Goal: Information Seeking & Learning: Learn about a topic

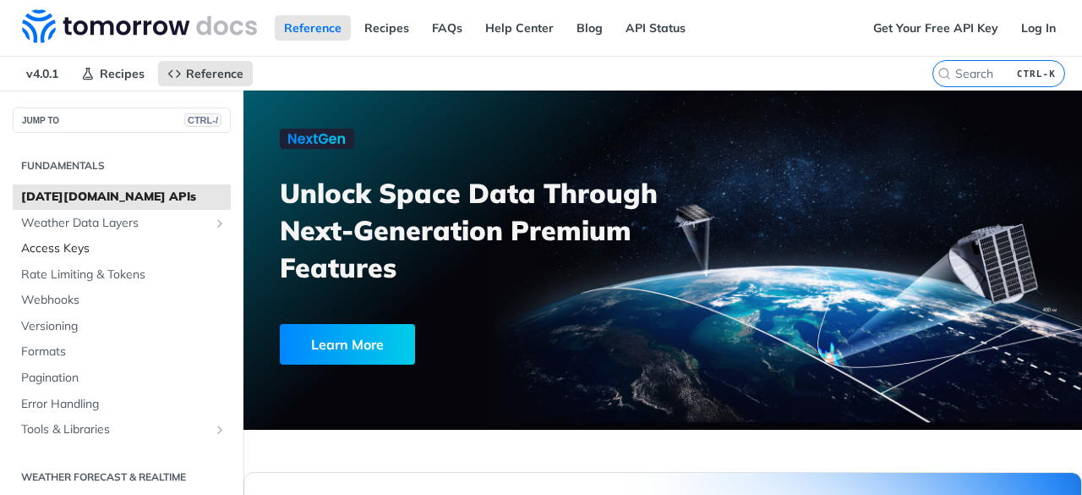
click at [79, 243] on span "Access Keys" at bounding box center [123, 248] width 205 height 17
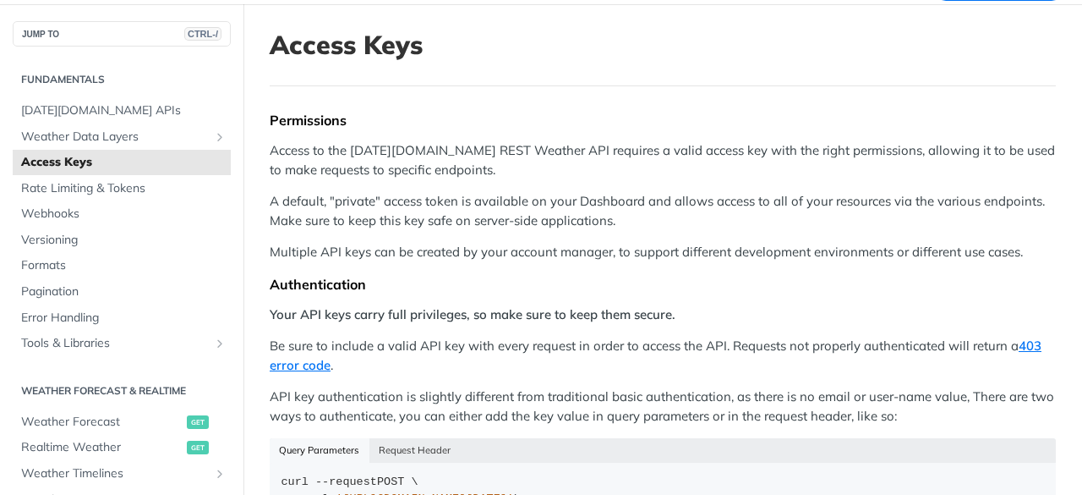
scroll to position [84, 0]
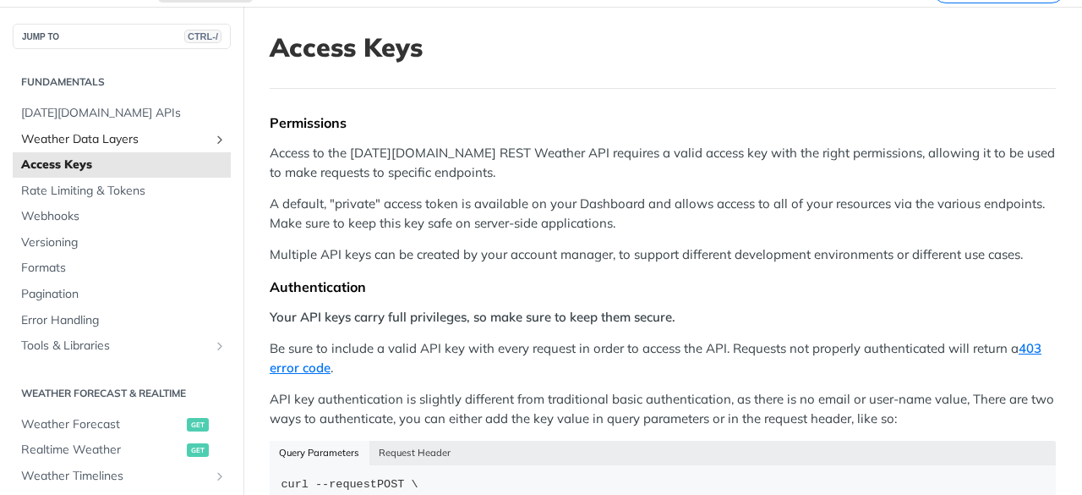
click at [98, 134] on span "Weather Data Layers" at bounding box center [115, 139] width 188 height 17
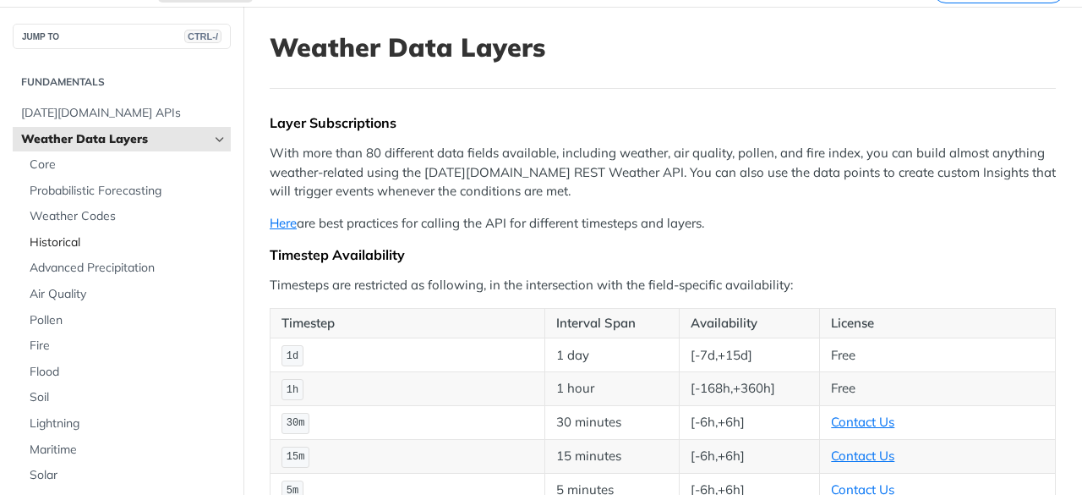
click at [75, 238] on span "Historical" at bounding box center [128, 242] width 197 height 17
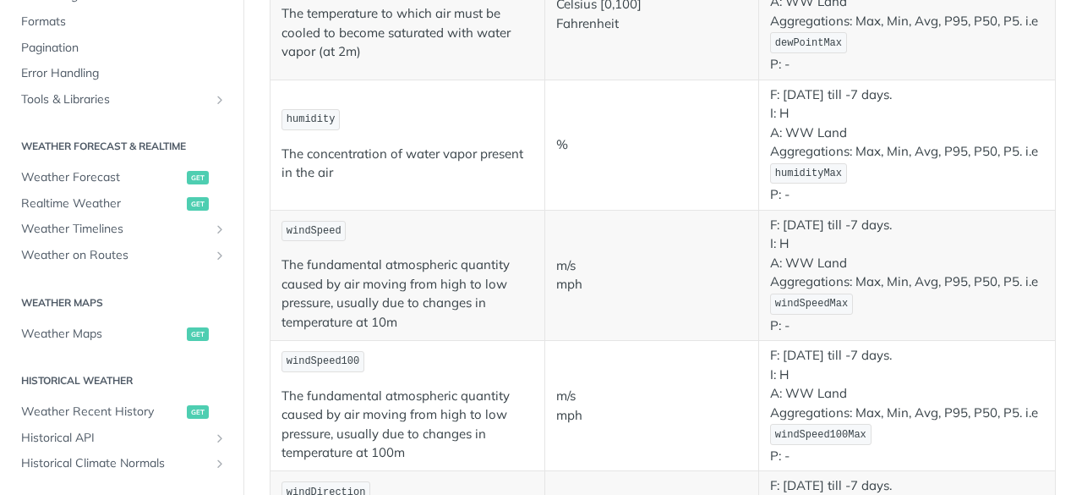
scroll to position [656, 0]
click at [85, 170] on span "Weather Forecast" at bounding box center [101, 176] width 161 height 17
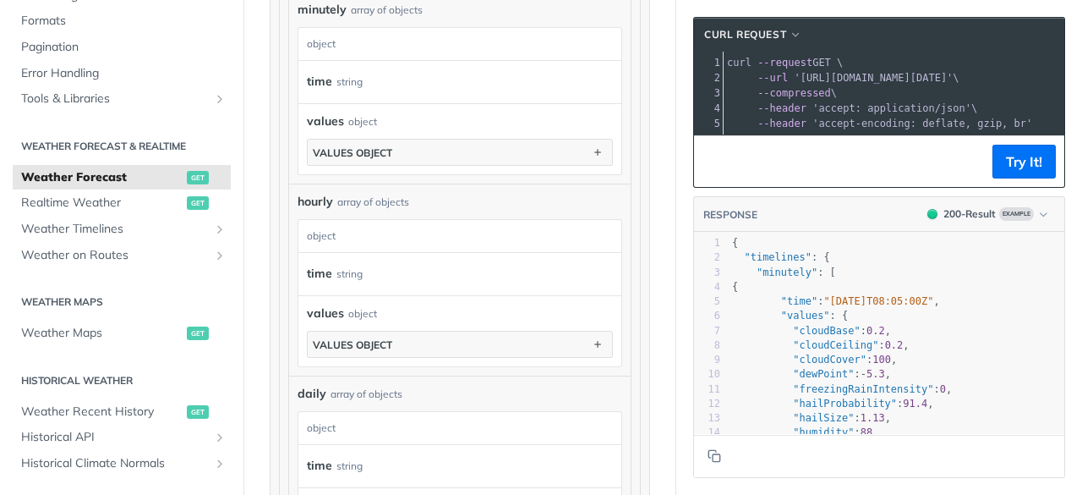
scroll to position [1226, 0]
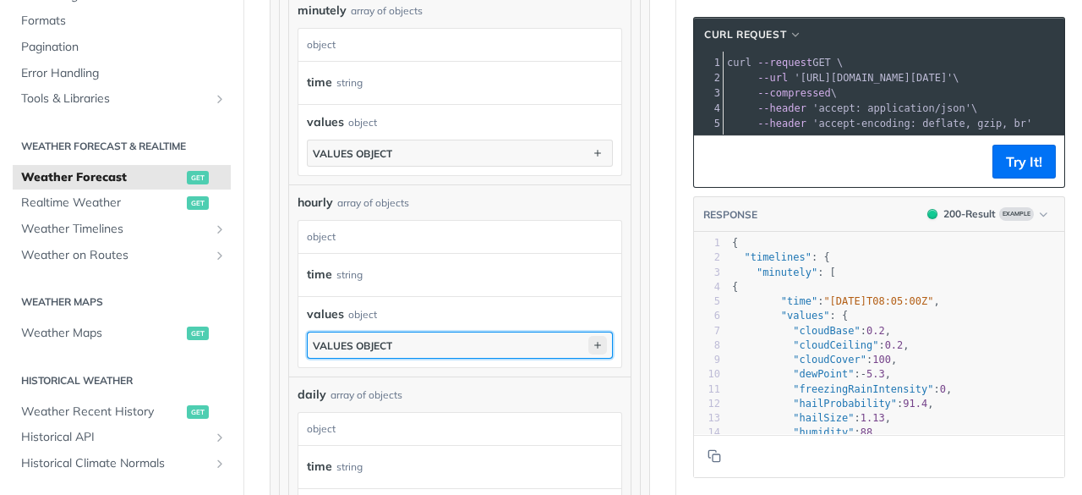
click at [588, 336] on icon "button" at bounding box center [597, 345] width 19 height 19
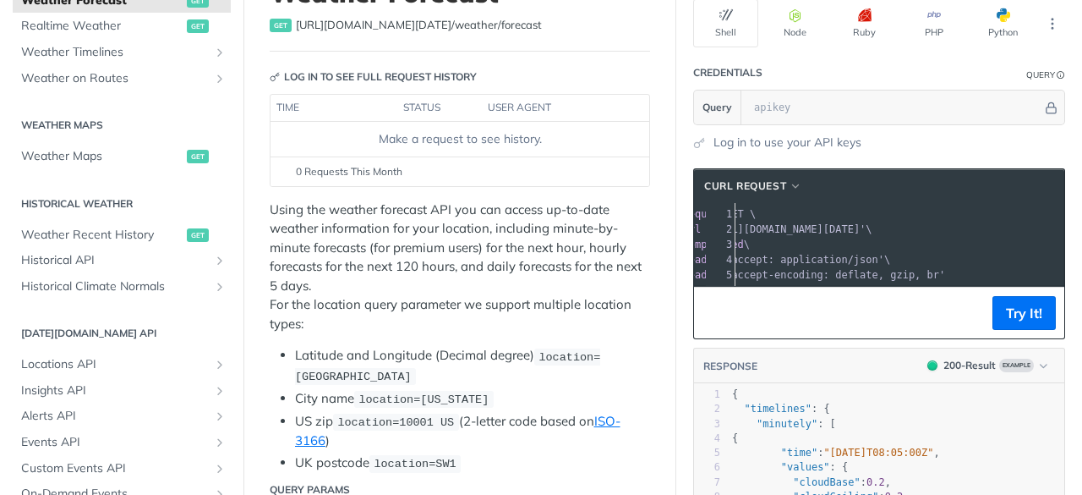
scroll to position [6, 0]
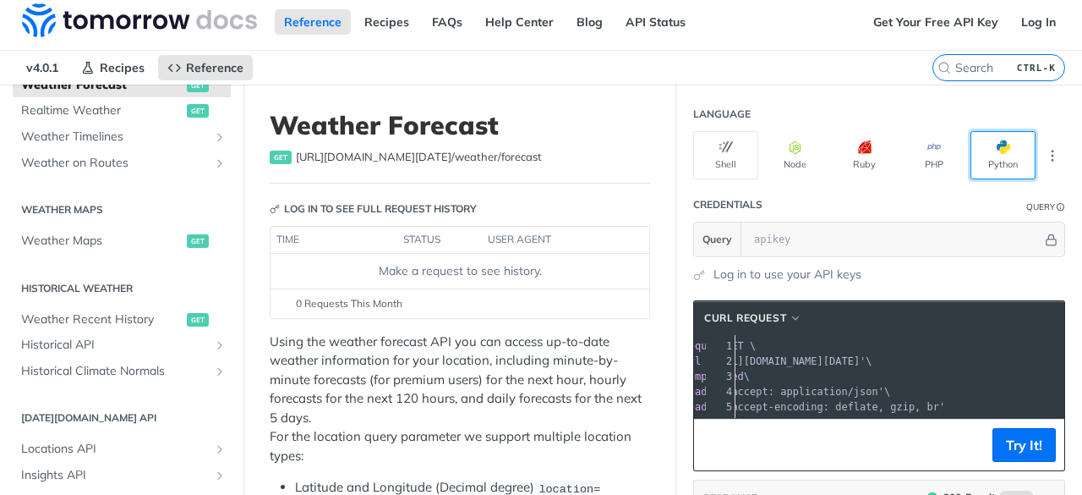
click at [996, 165] on button "Python" at bounding box center [1002, 155] width 65 height 48
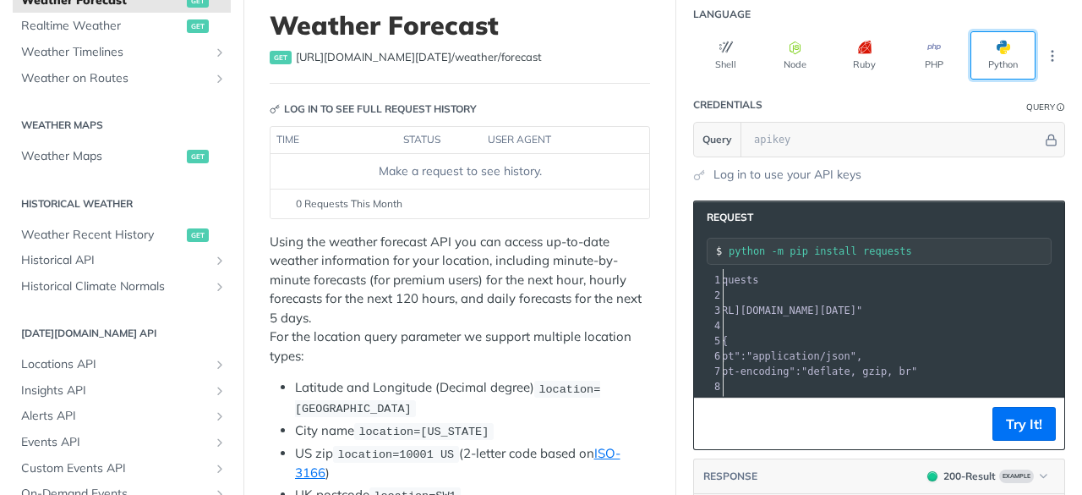
scroll to position [0, 0]
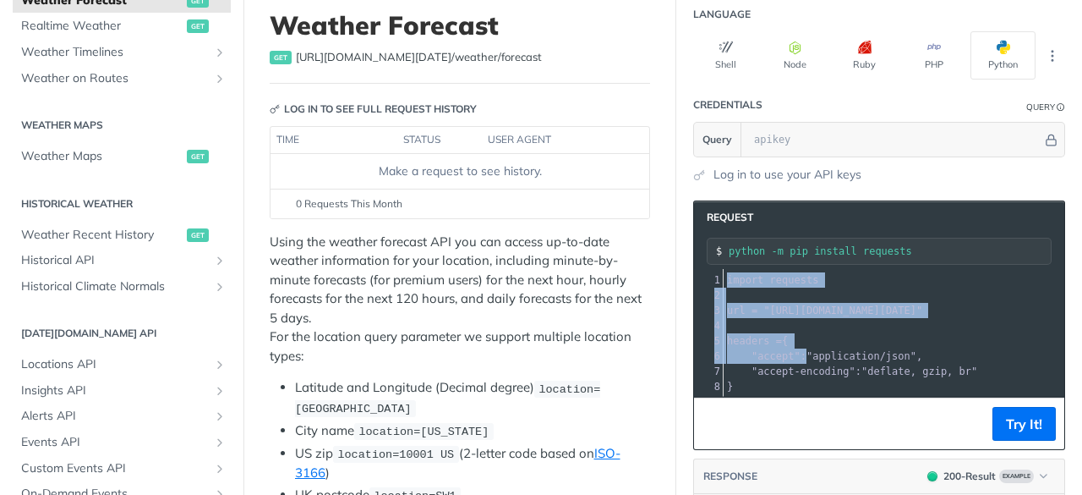
drag, startPoint x: 788, startPoint y: 352, endPoint x: 463, endPoint y: 271, distance: 334.6
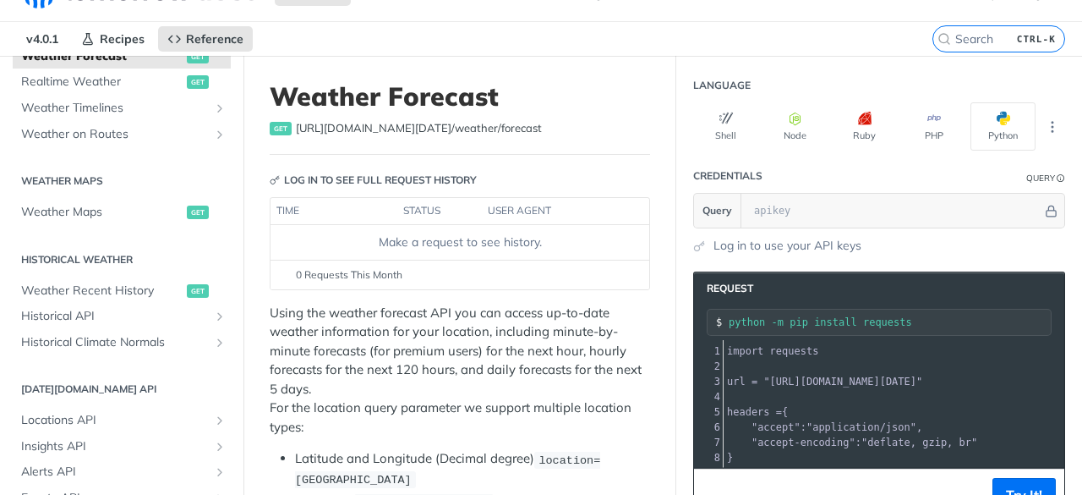
click at [463, 271] on div "0 Requests This Month" at bounding box center [460, 274] width 362 height 15
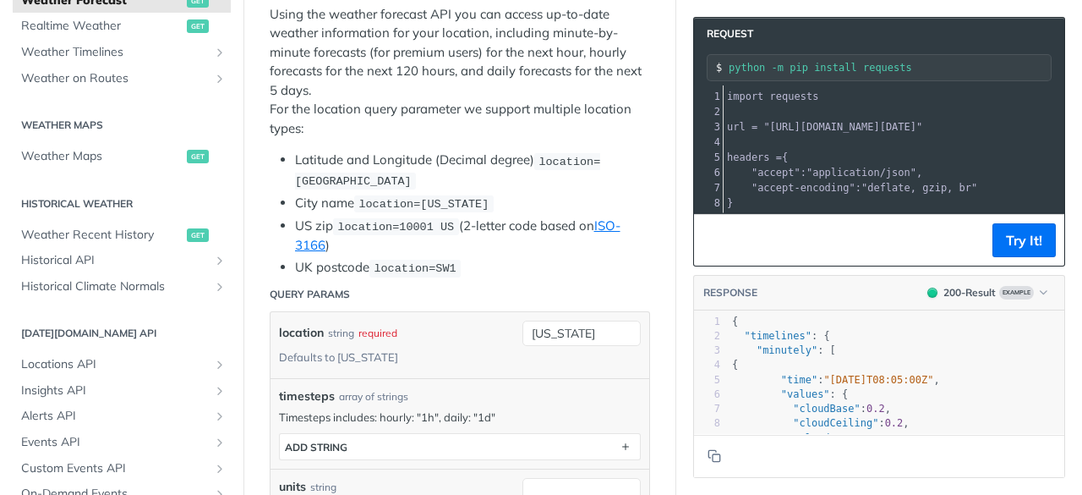
scroll to position [334, 0]
drag, startPoint x: 463, startPoint y: 271, endPoint x: 70, endPoint y: 273, distance: 393.1
click at [73, 268] on span "Historical API" at bounding box center [115, 260] width 188 height 17
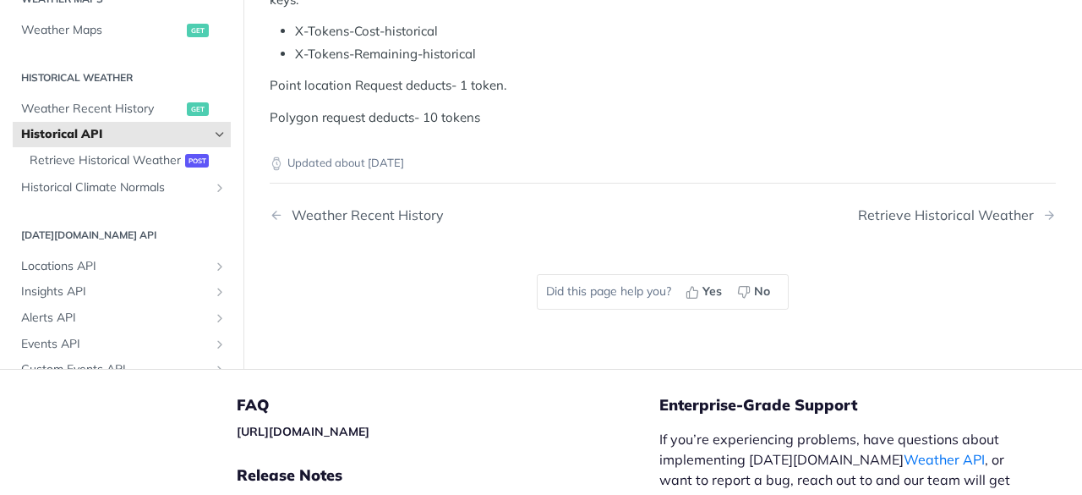
scroll to position [740, 0]
click at [76, 169] on span "Retrieve Historical Weather" at bounding box center [105, 160] width 151 height 17
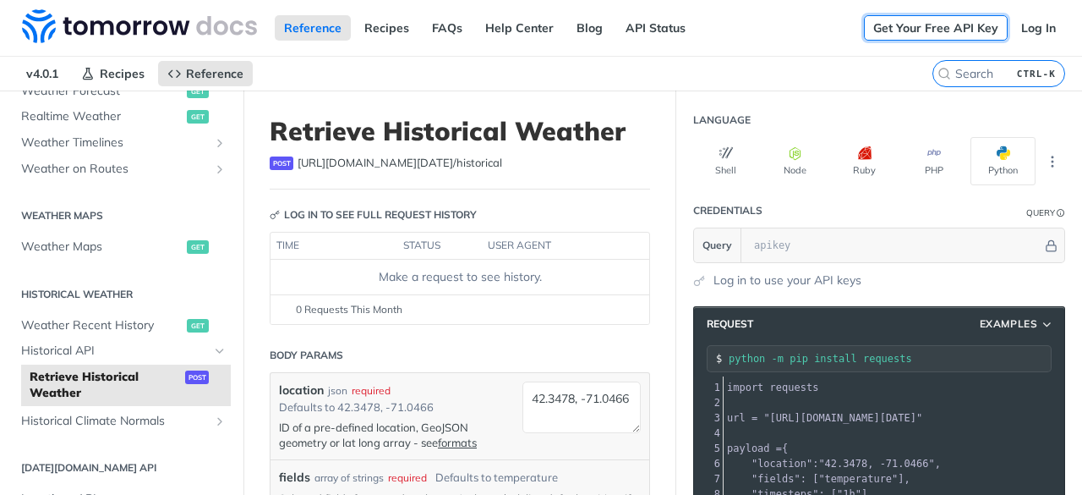
click at [937, 31] on link "Get Your Free API Key" at bounding box center [936, 27] width 144 height 25
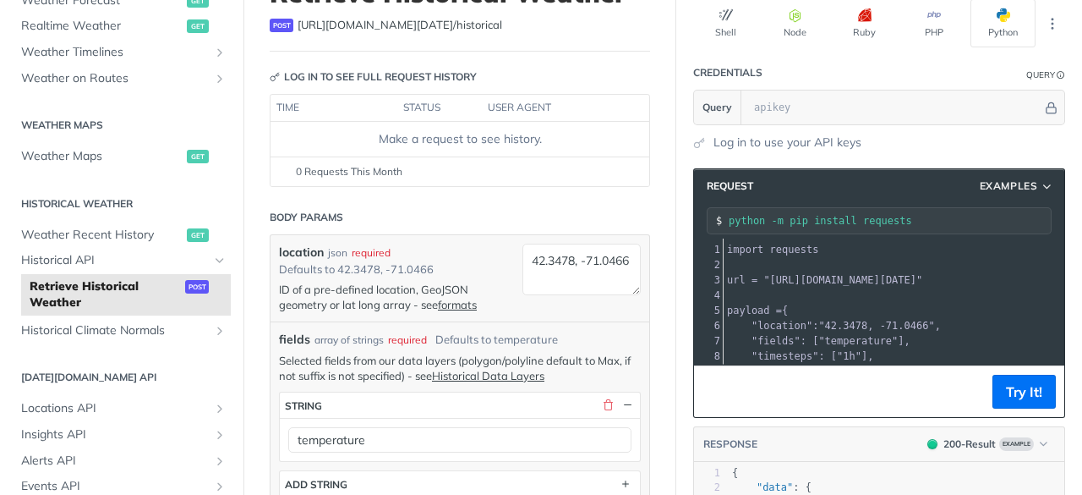
scroll to position [139, 0]
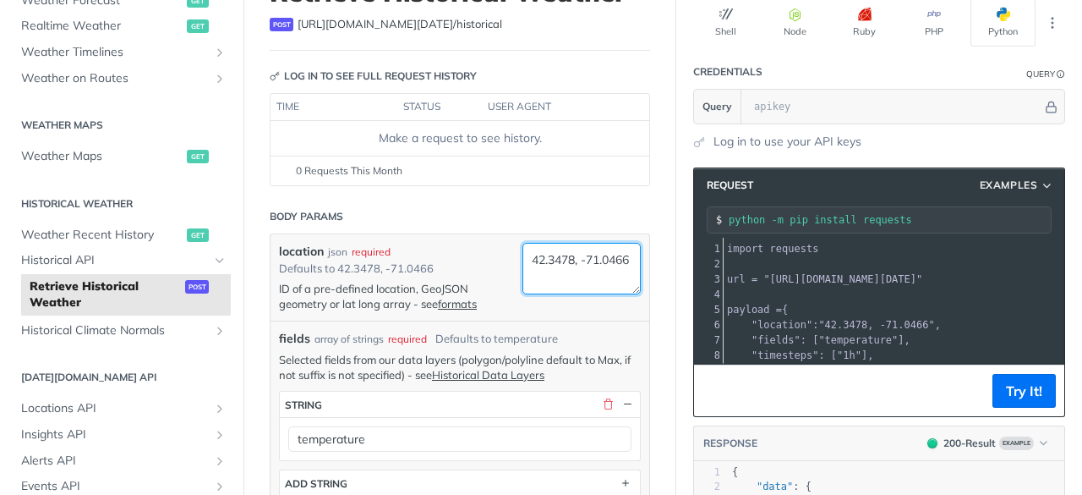
drag, startPoint x: 579, startPoint y: 272, endPoint x: 470, endPoint y: 236, distance: 114.9
click at [470, 236] on div "location json required Defaults to 42.3478, -71.0466 ID of a pre-defined locati…" at bounding box center [460, 277] width 379 height 86
type textarea "[GEOGRAPHIC_DATA]"
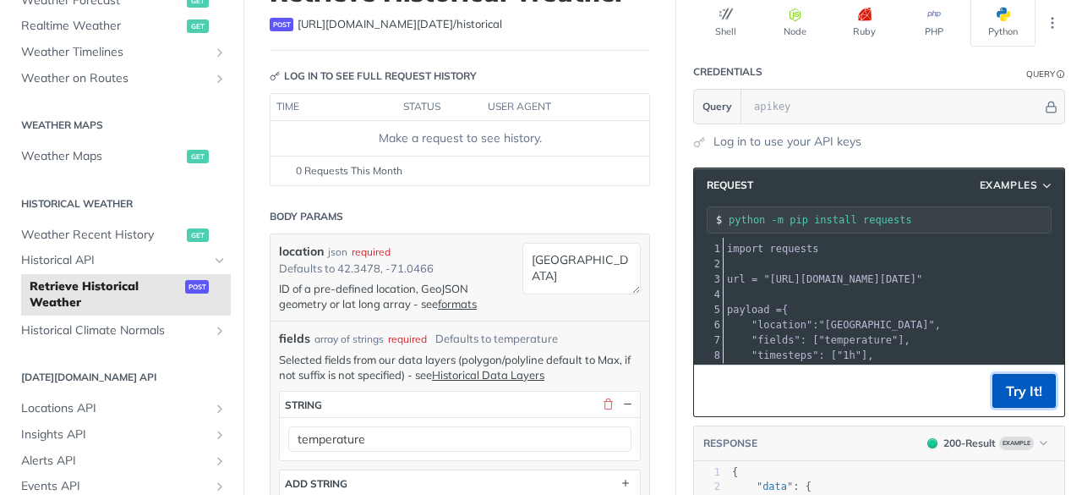
click at [1010, 395] on button "Try It!" at bounding box center [1023, 391] width 63 height 34
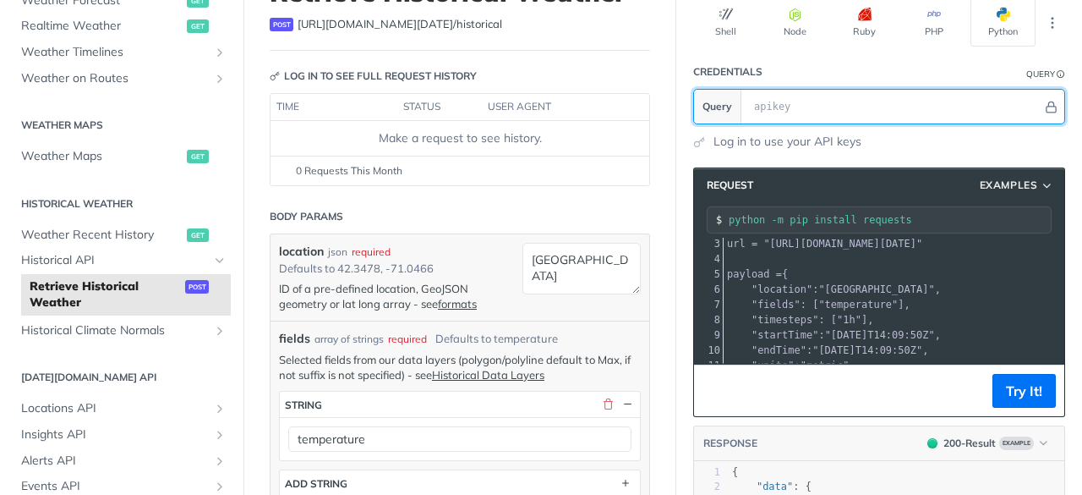
scroll to position [36, 0]
click at [828, 94] on input "text" at bounding box center [894, 107] width 297 height 34
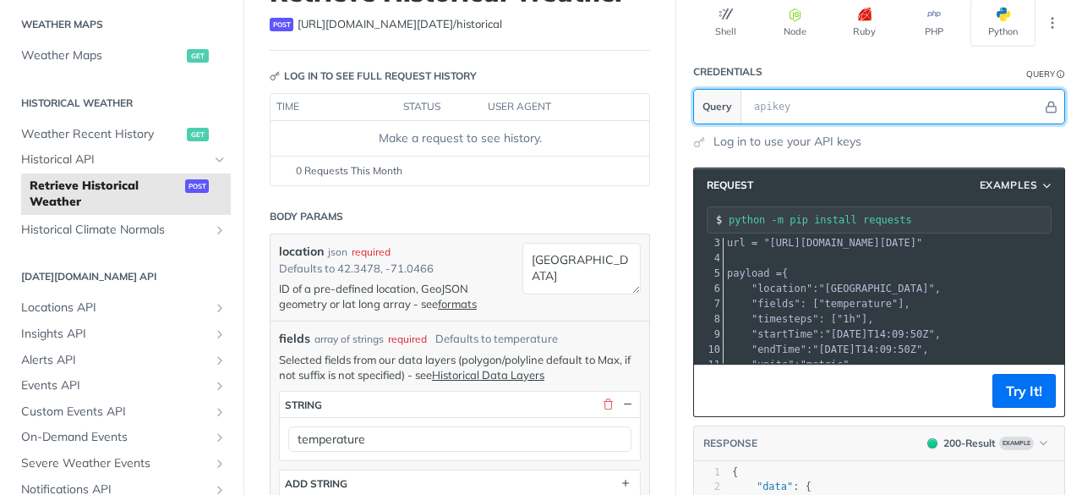
scroll to position [518, 0]
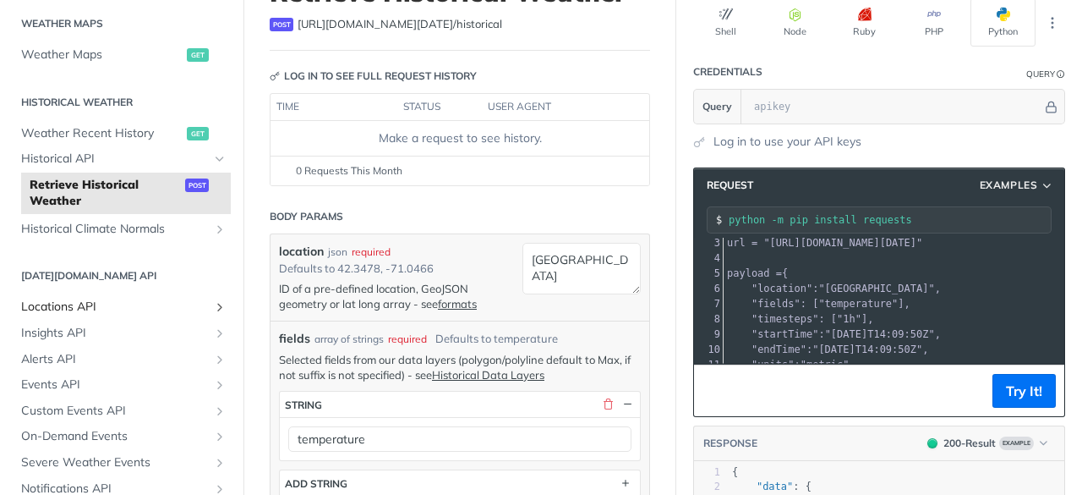
click at [155, 304] on span "Locations API" at bounding box center [115, 306] width 188 height 17
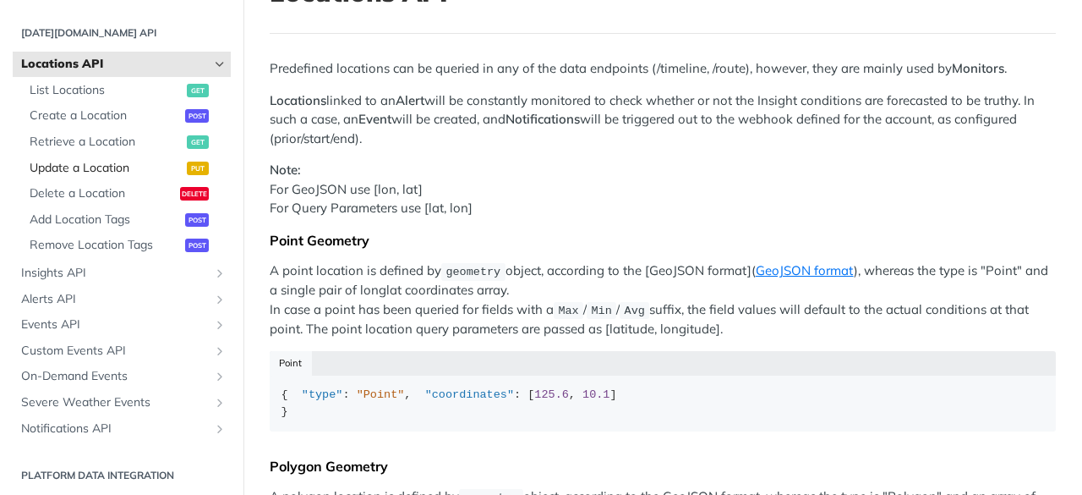
scroll to position [717, 0]
click at [108, 93] on span "List Locations" at bounding box center [106, 90] width 153 height 17
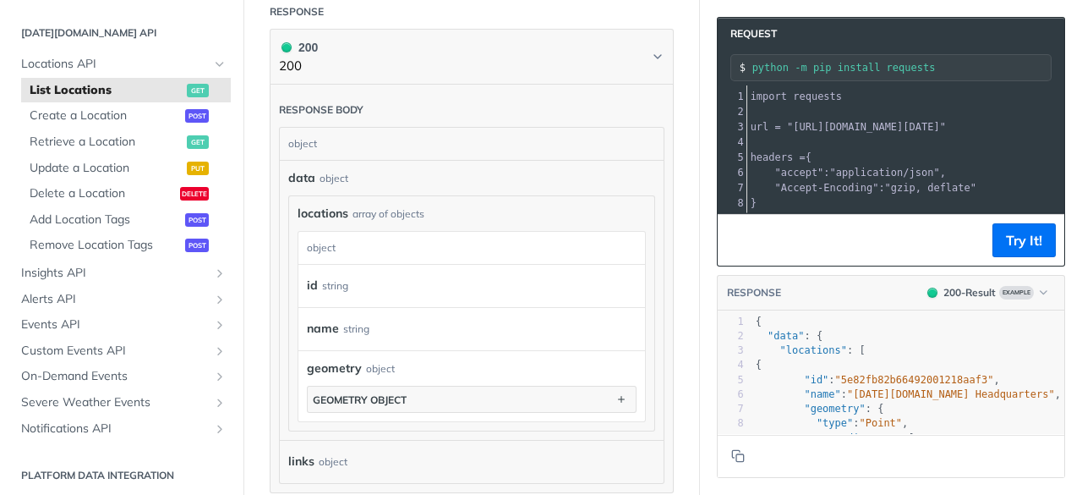
scroll to position [511, 0]
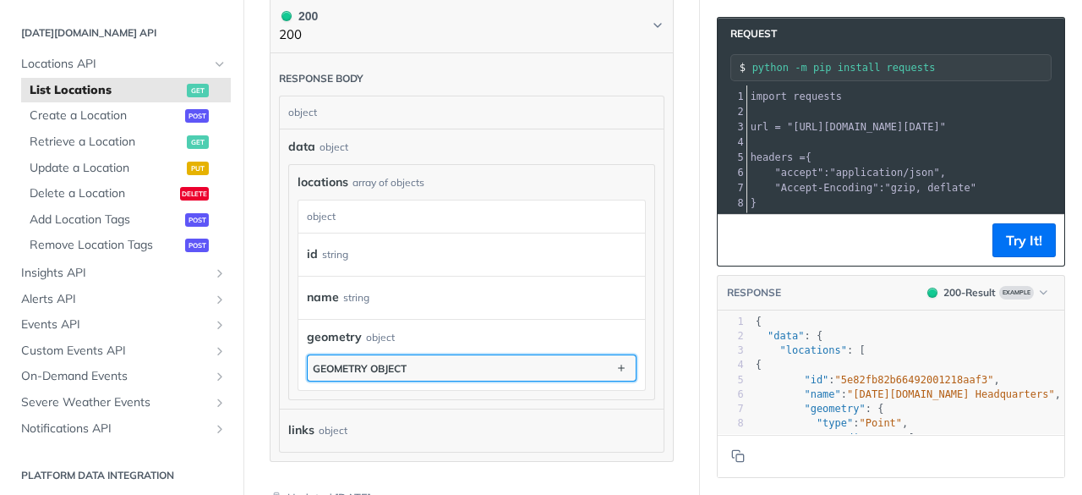
click at [565, 358] on button "geometry object" at bounding box center [472, 367] width 328 height 25
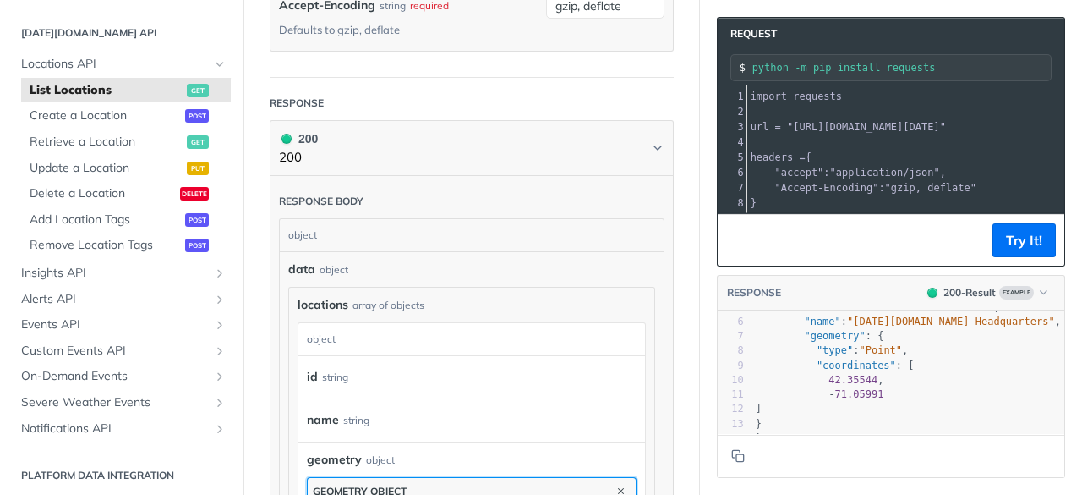
scroll to position [93, 0]
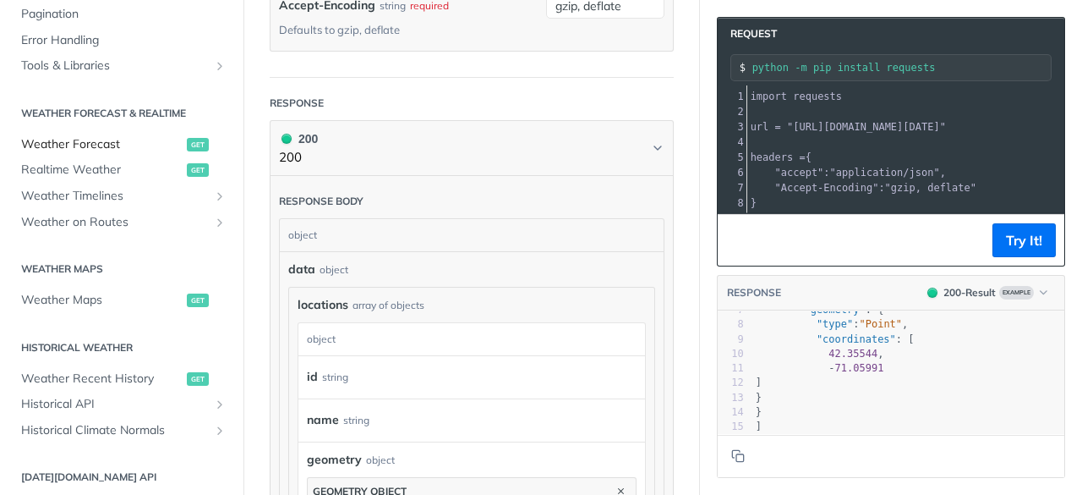
click at [139, 141] on span "Weather Forecast" at bounding box center [101, 144] width 161 height 17
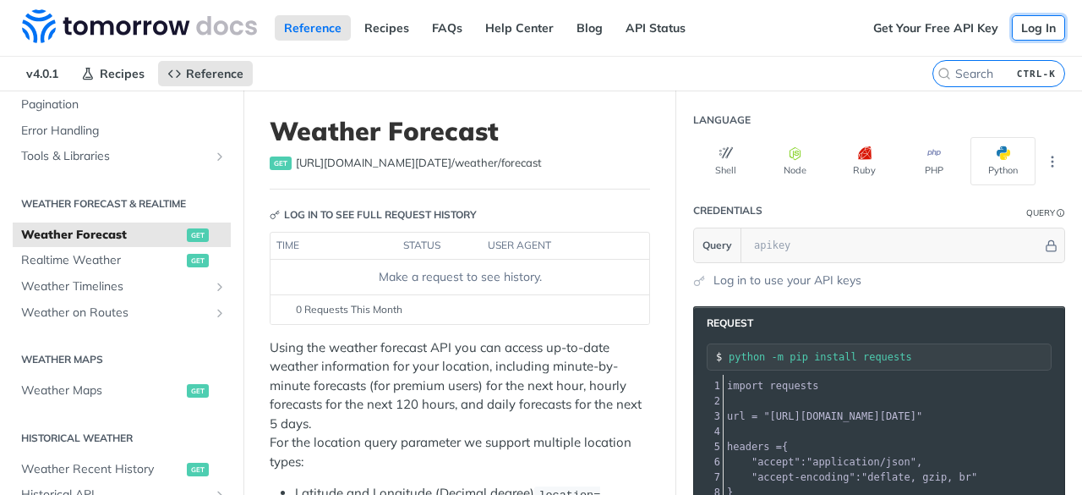
click at [1019, 30] on link "Log In" at bounding box center [1038, 27] width 53 height 25
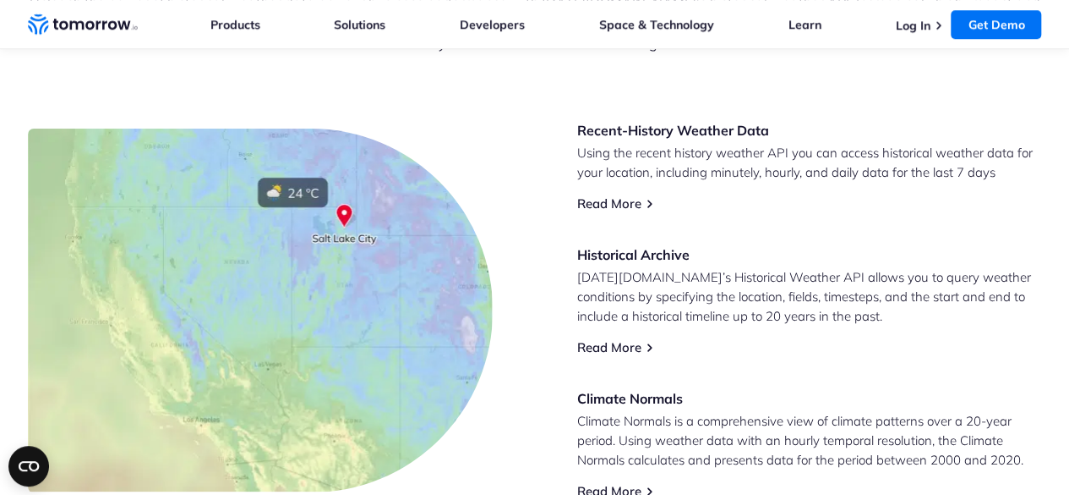
scroll to position [729, 0]
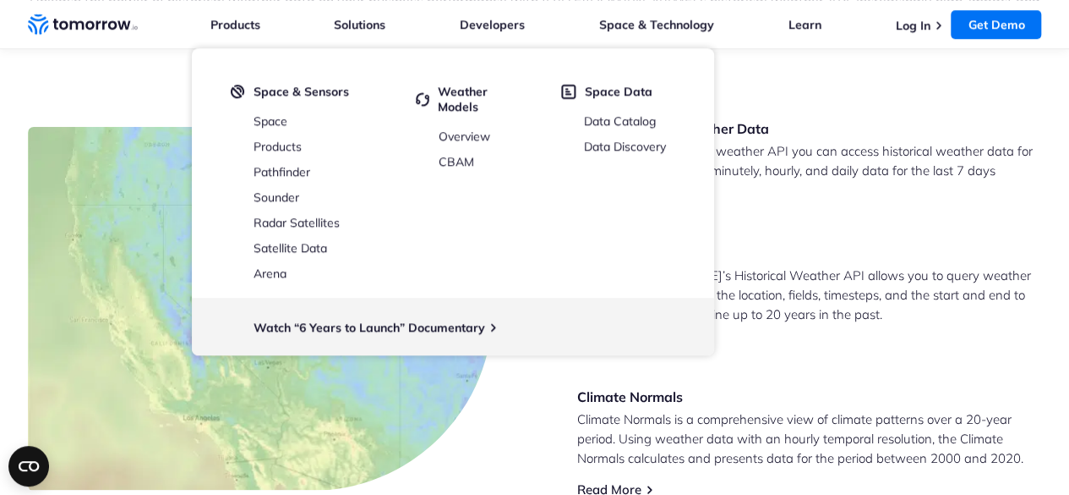
click at [812, 69] on div "Unlock Business Potential with Precise Historical Weather Data Unleash the powe…" at bounding box center [535, 33] width 1014 height 171
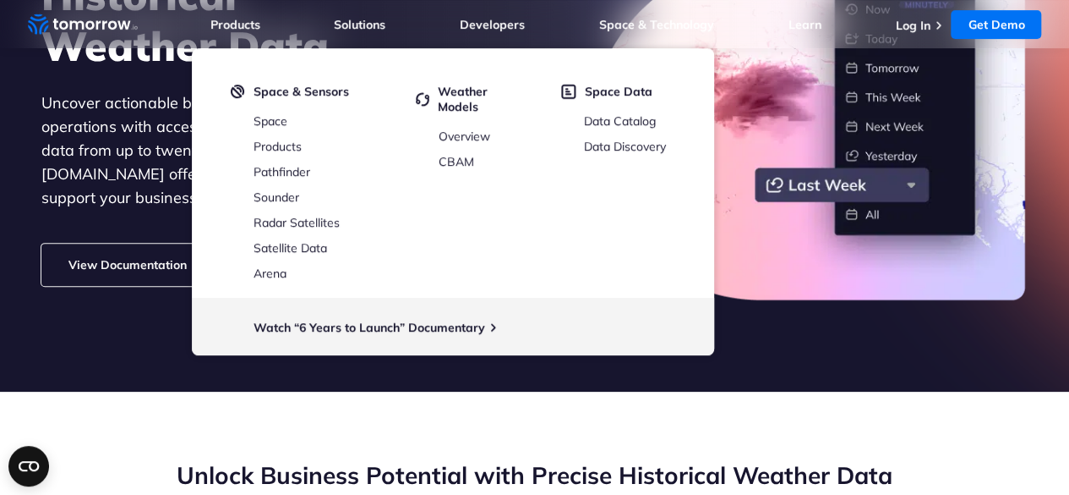
scroll to position [262, 0]
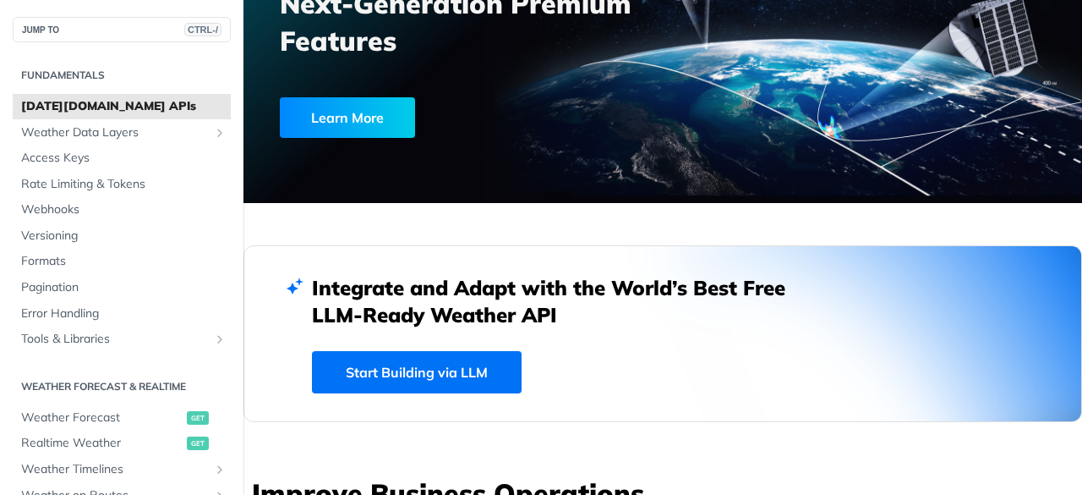
scroll to position [227, 0]
